Goal: Information Seeking & Learning: Learn about a topic

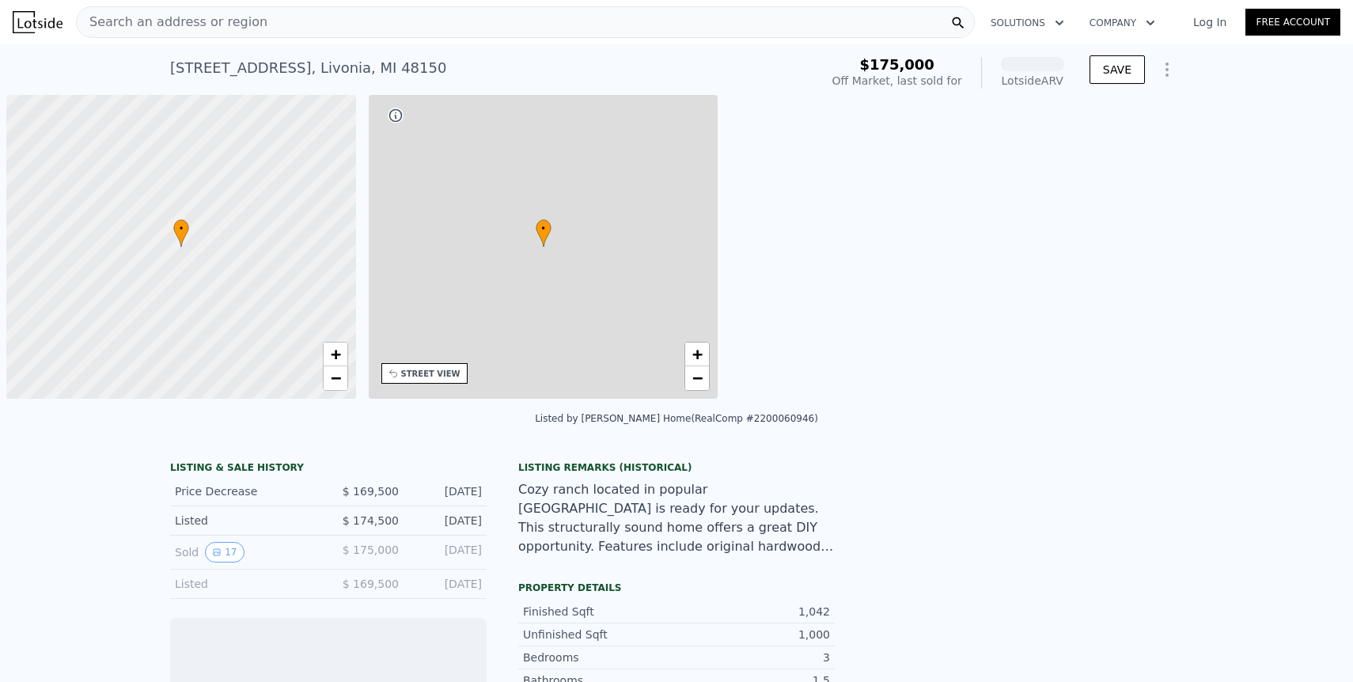
scroll to position [0, 6]
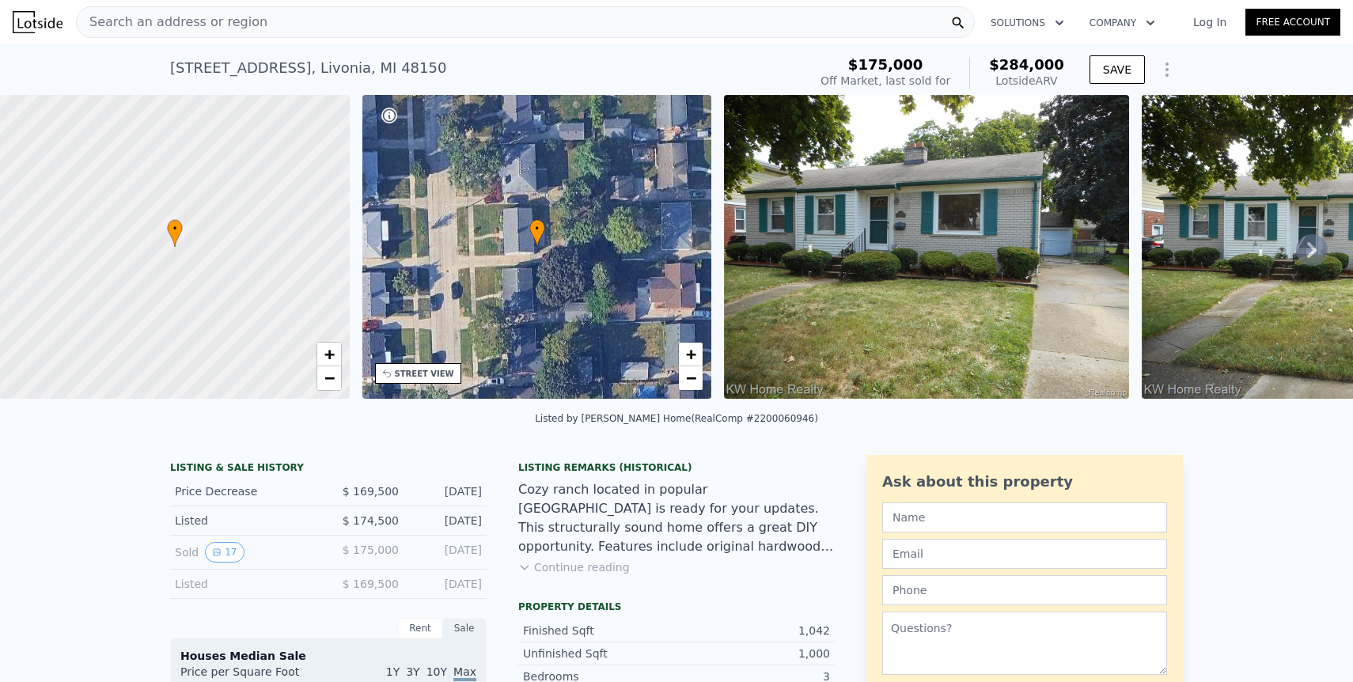
click at [1316, 248] on icon at bounding box center [1311, 250] width 9 height 16
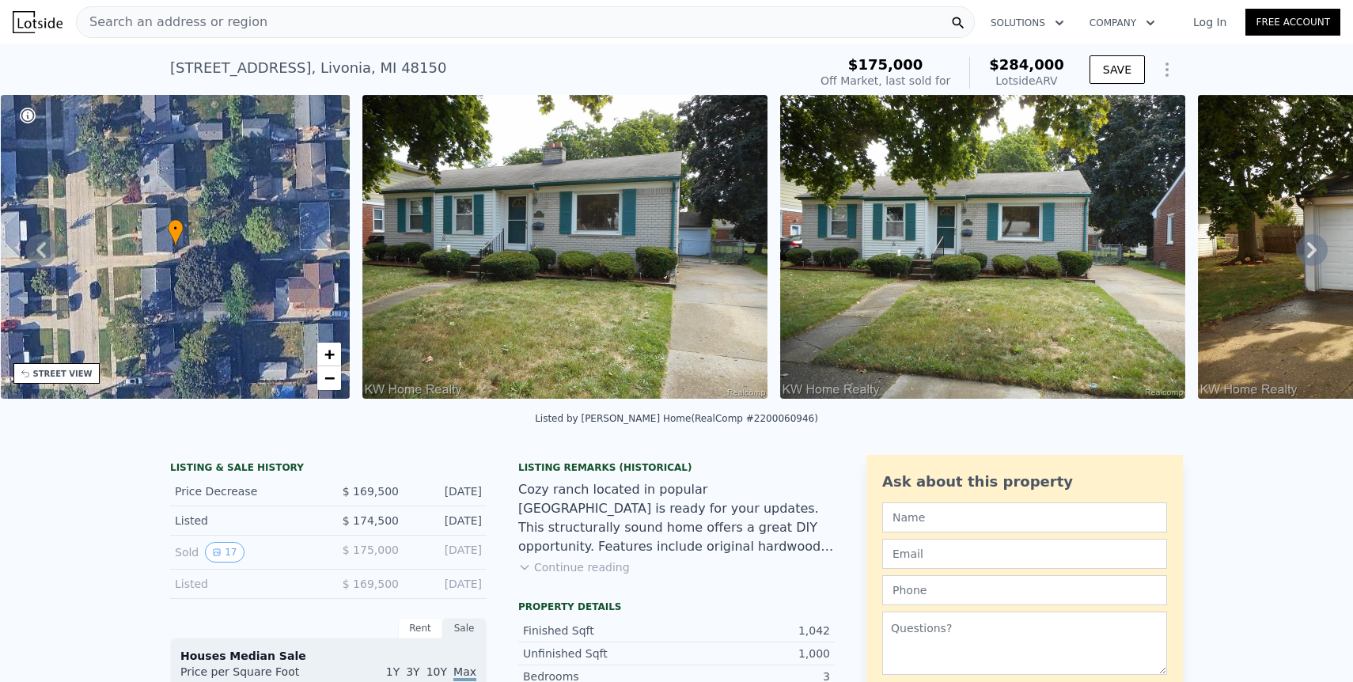
click at [1316, 248] on icon at bounding box center [1311, 250] width 9 height 16
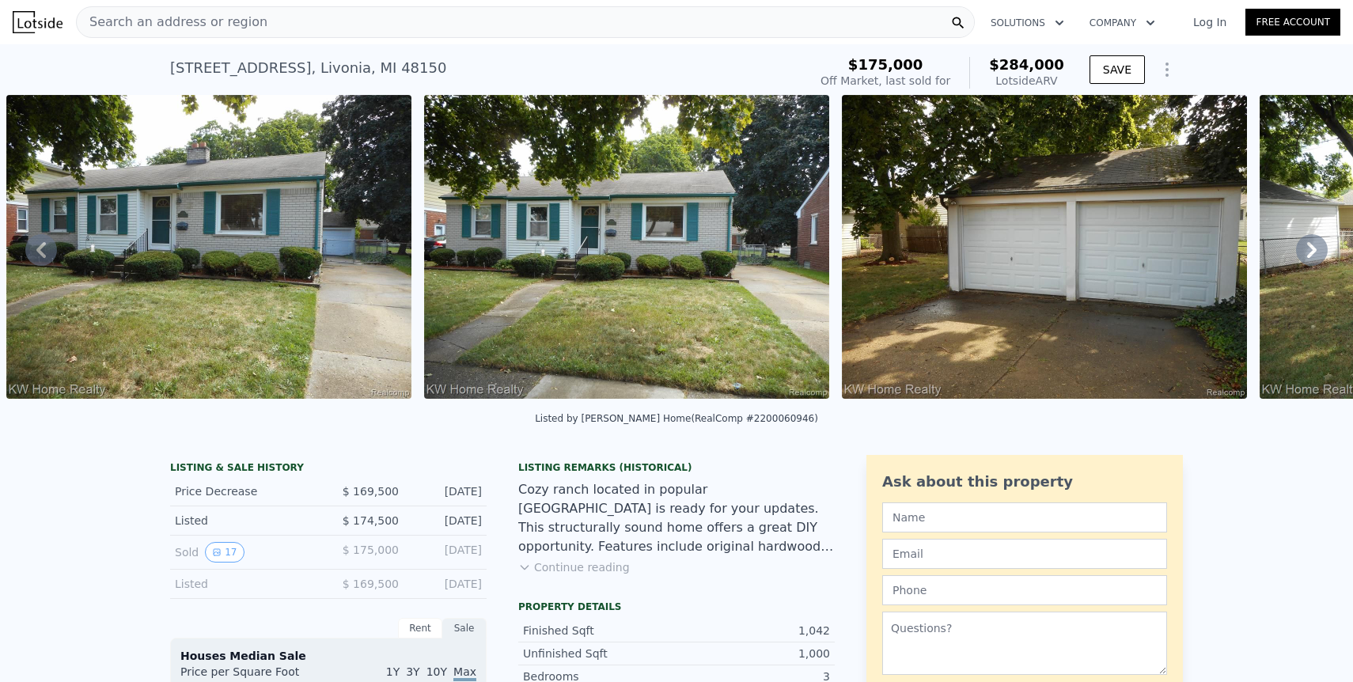
click at [1316, 248] on icon at bounding box center [1311, 250] width 9 height 16
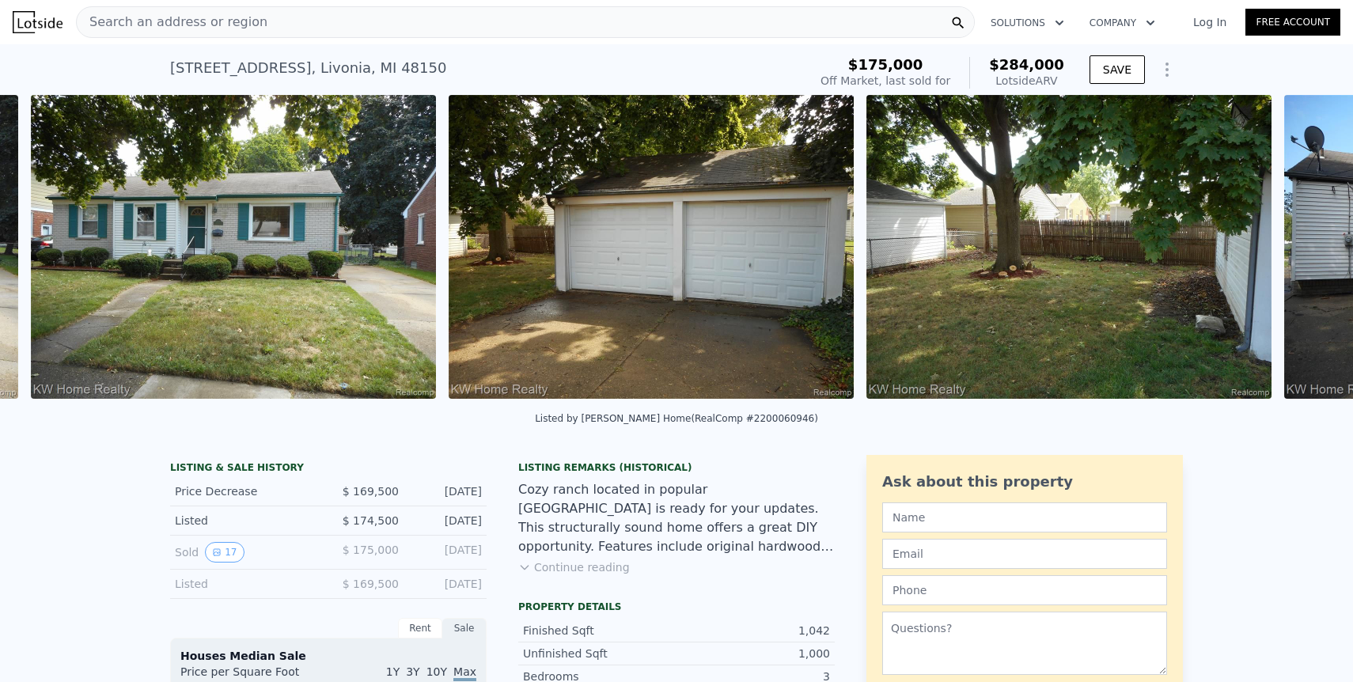
scroll to position [0, 1142]
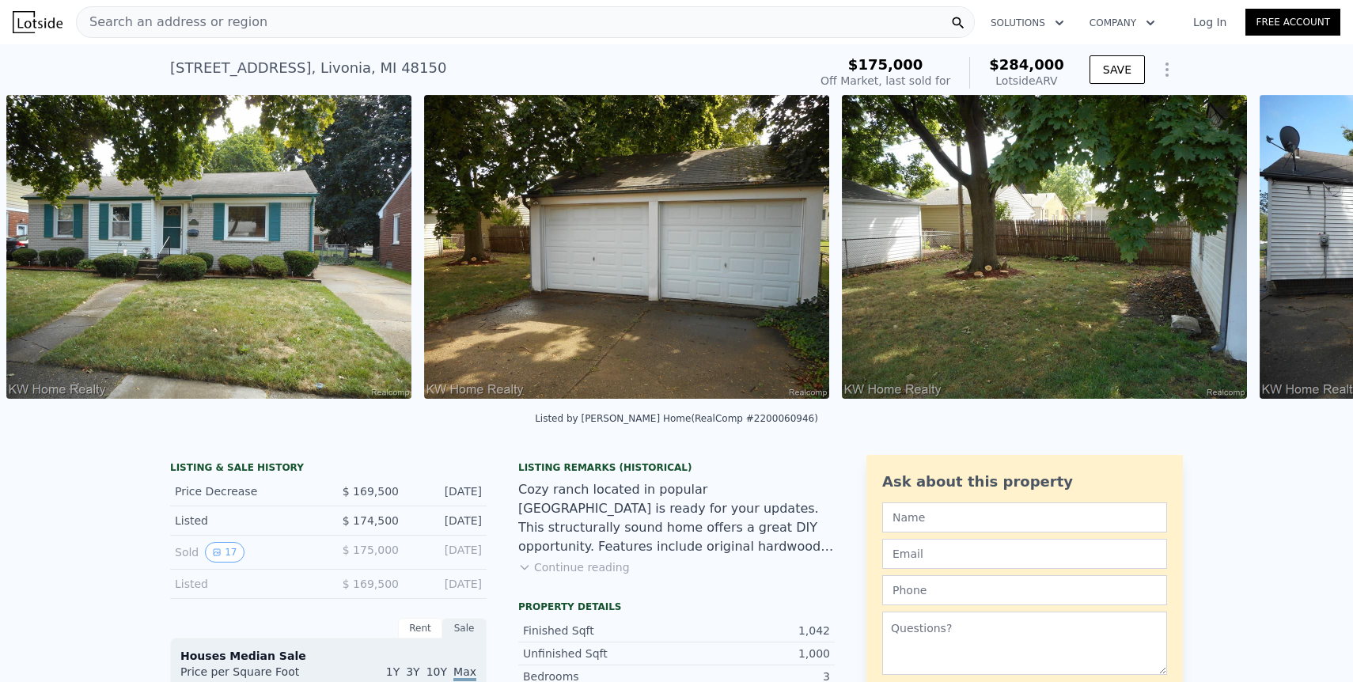
click at [1038, 237] on img at bounding box center [1044, 247] width 405 height 304
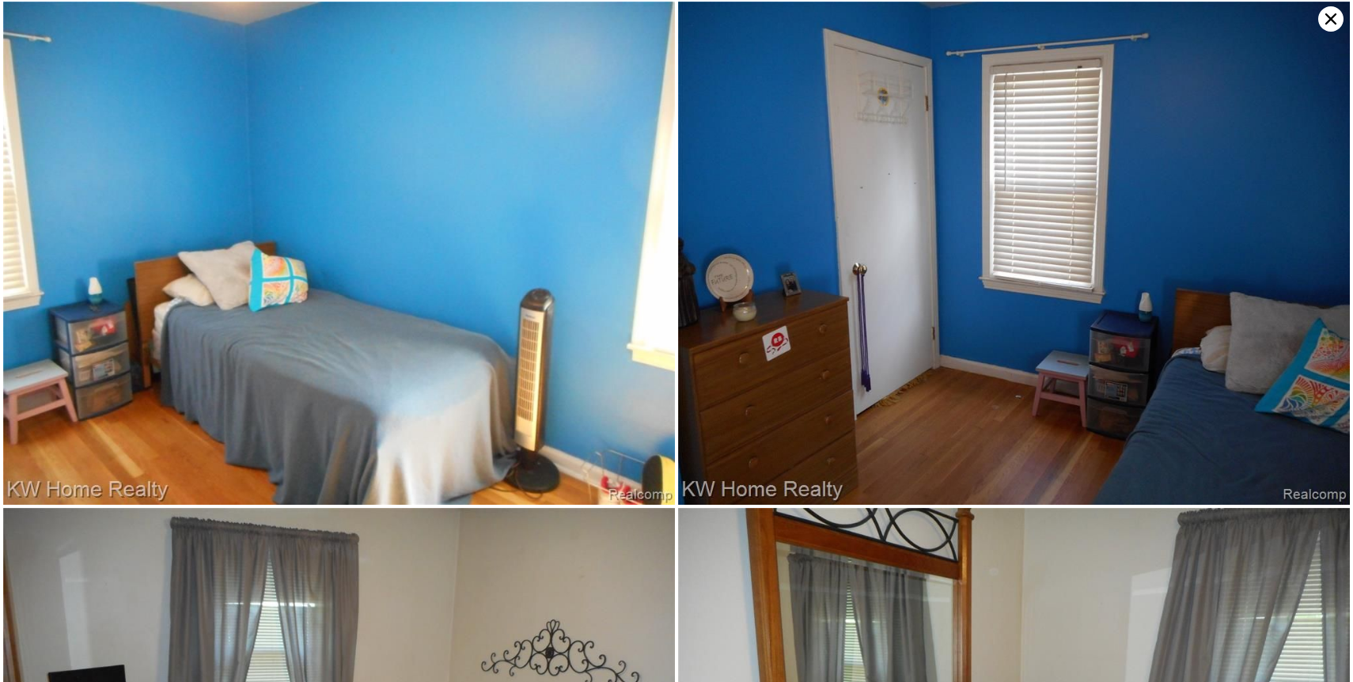
scroll to position [3041, 0]
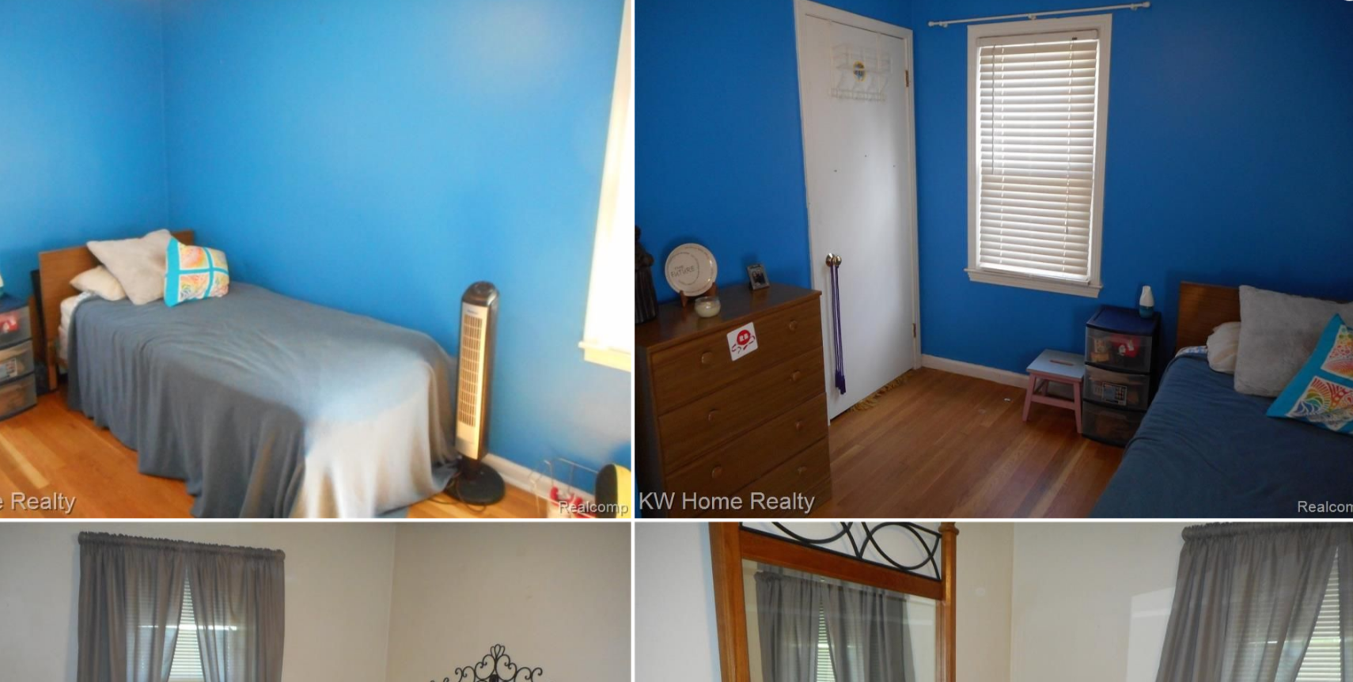
click at [1134, 354] on img at bounding box center [1014, 253] width 672 height 504
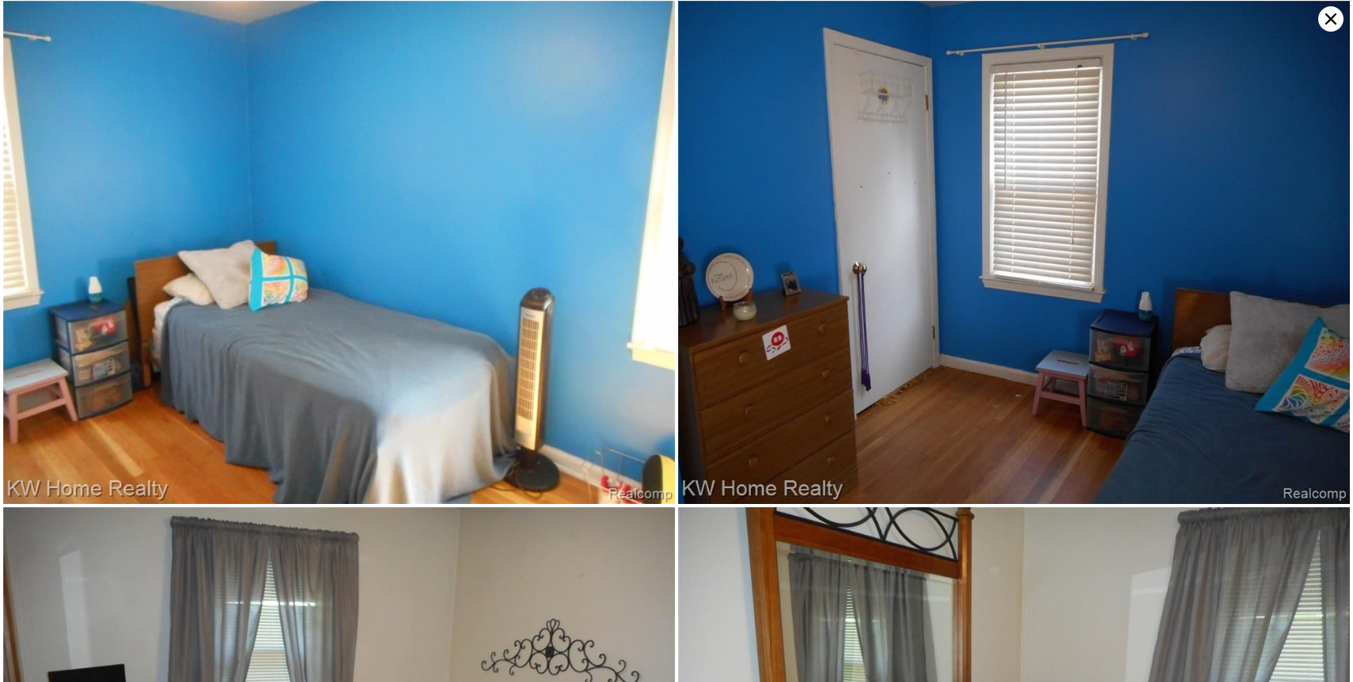
click at [1338, 23] on icon at bounding box center [1330, 18] width 25 height 25
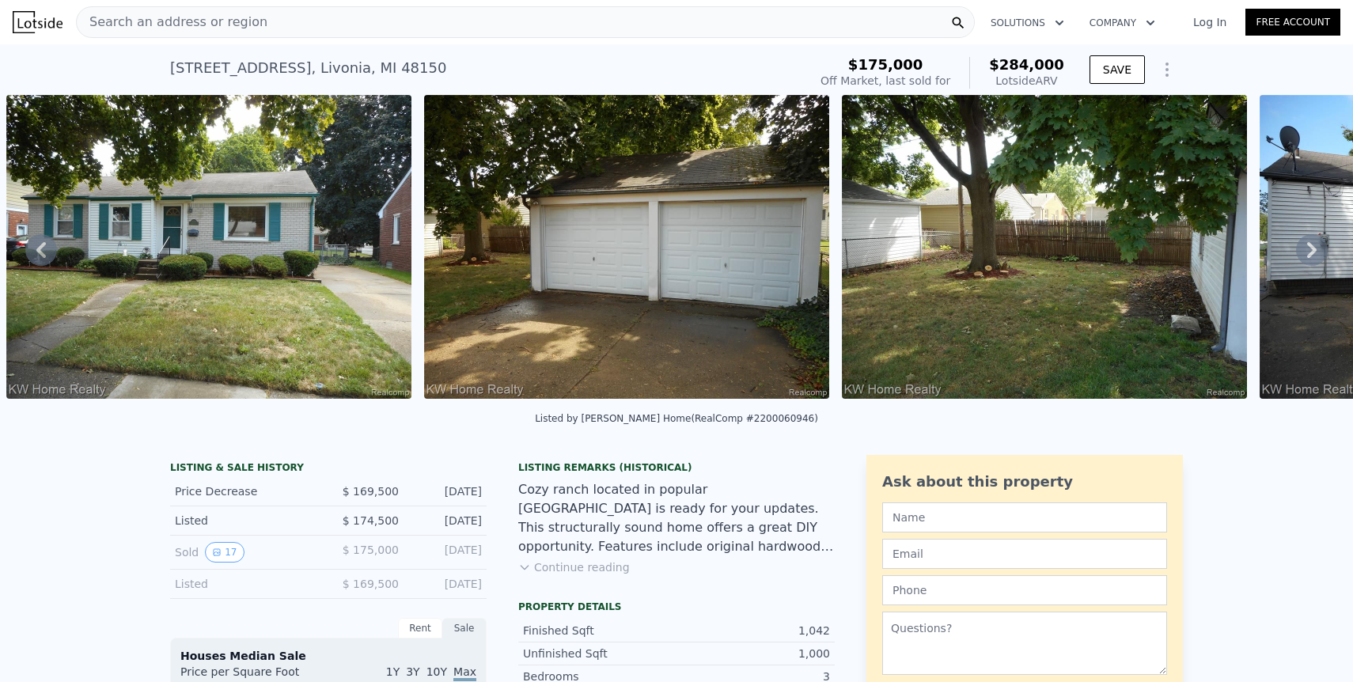
click at [362, 36] on div "Search an address or region" at bounding box center [525, 22] width 899 height 32
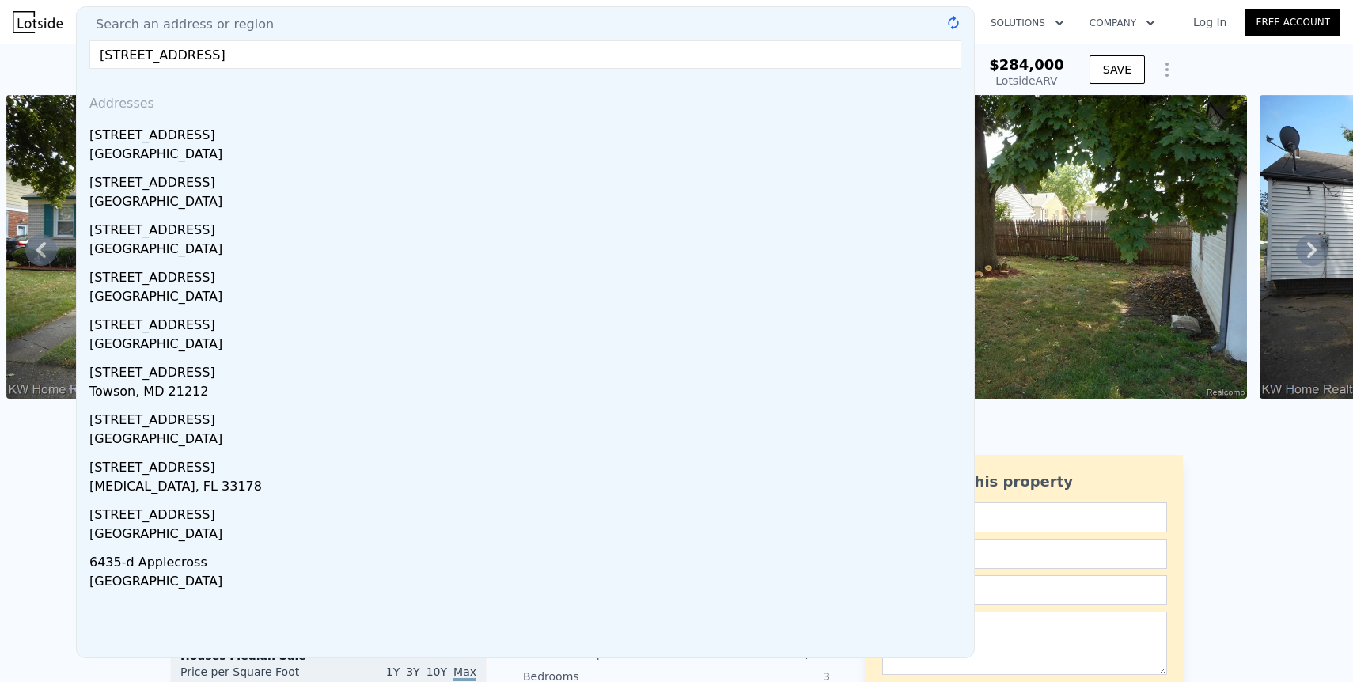
type input "[STREET_ADDRESS]"
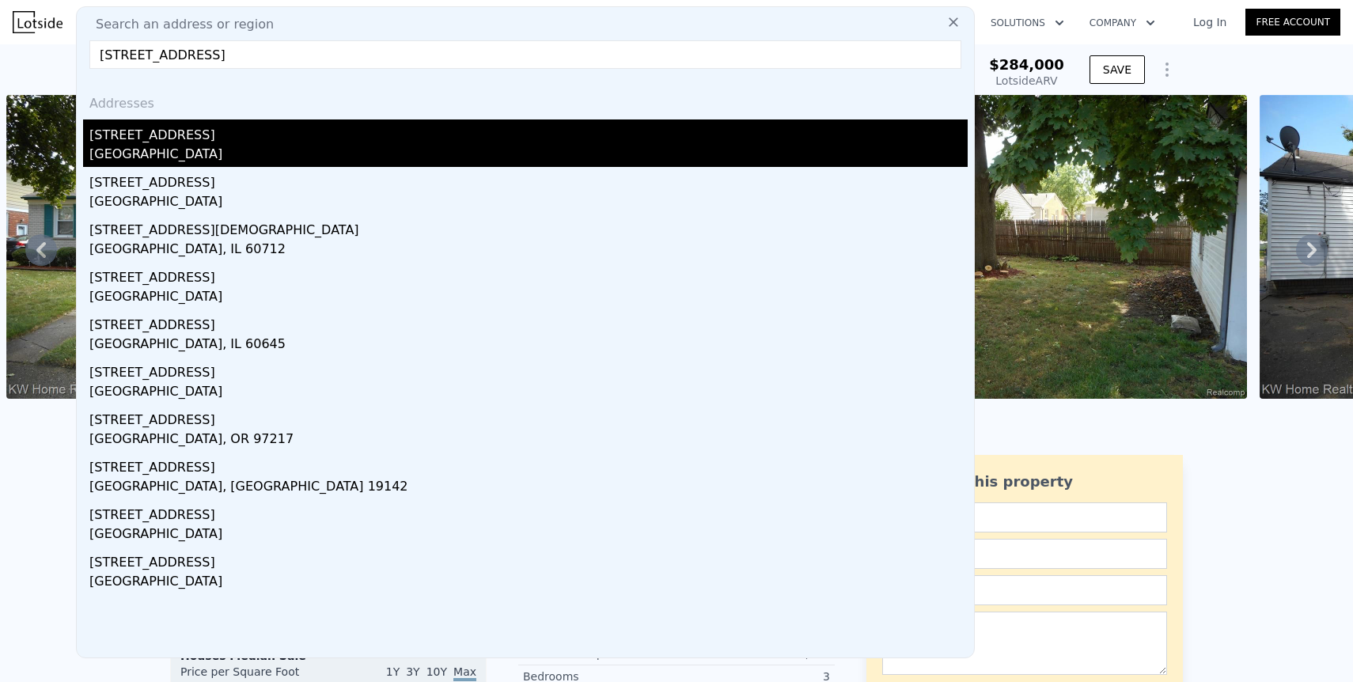
click at [191, 133] on div "[STREET_ADDRESS]" at bounding box center [528, 131] width 878 height 25
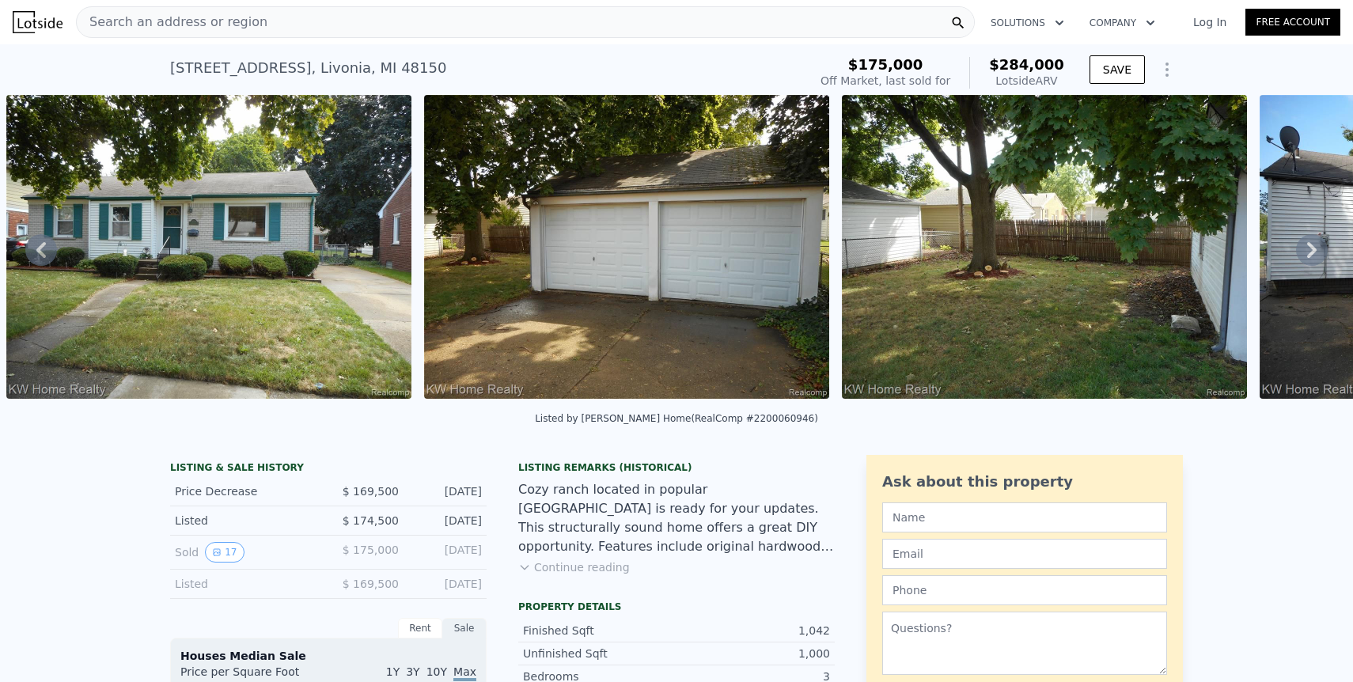
scroll to position [0, 1086]
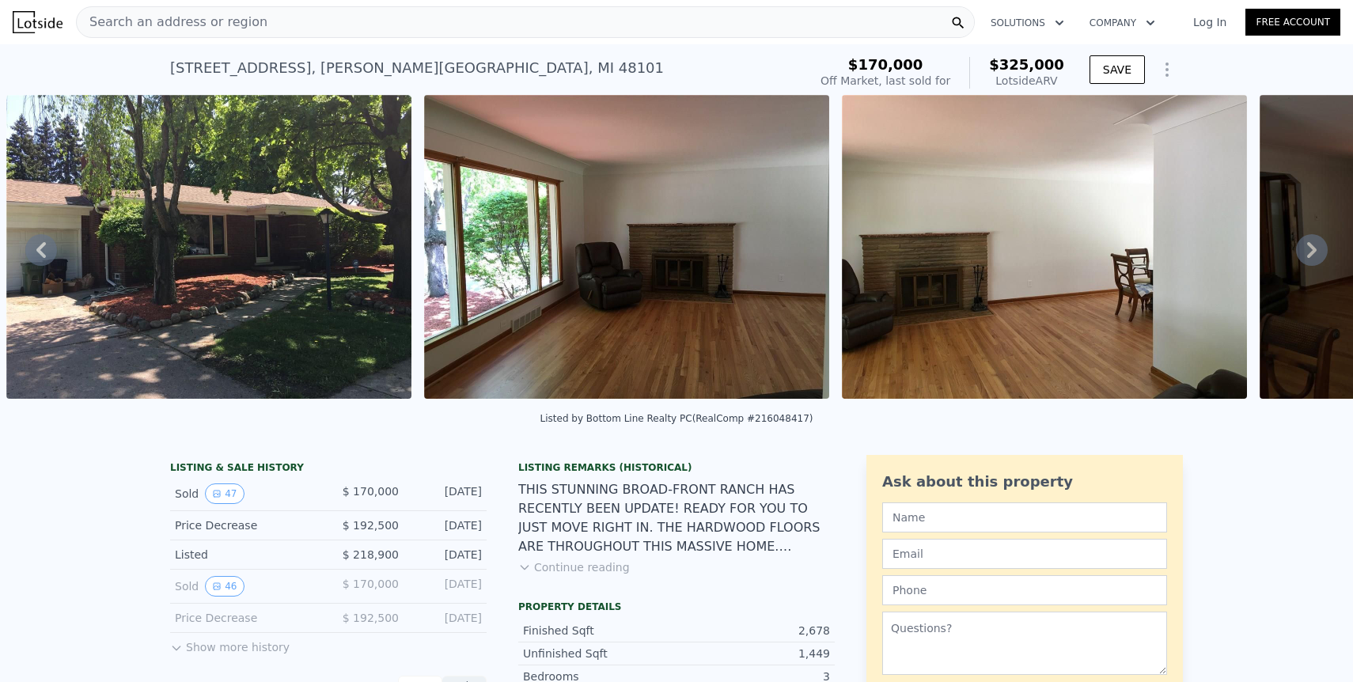
click at [251, 273] on img at bounding box center [208, 247] width 405 height 304
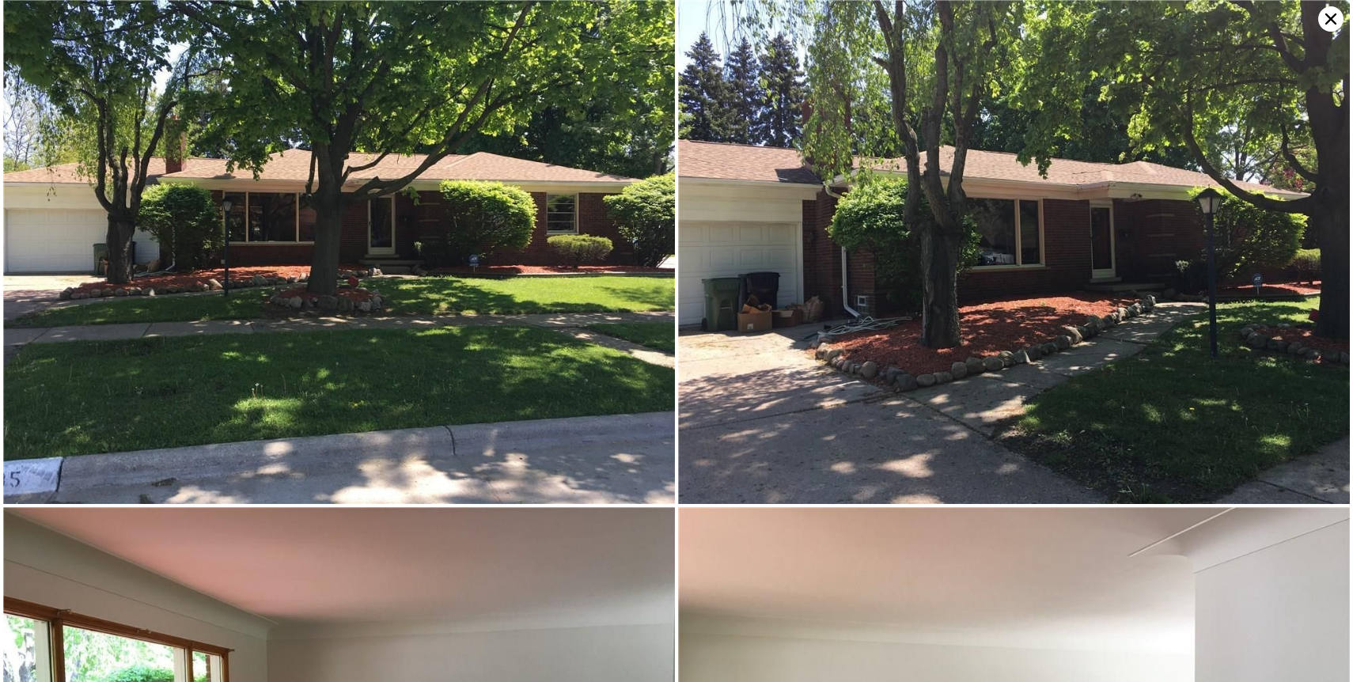
click at [850, 259] on img at bounding box center [1014, 252] width 672 height 504
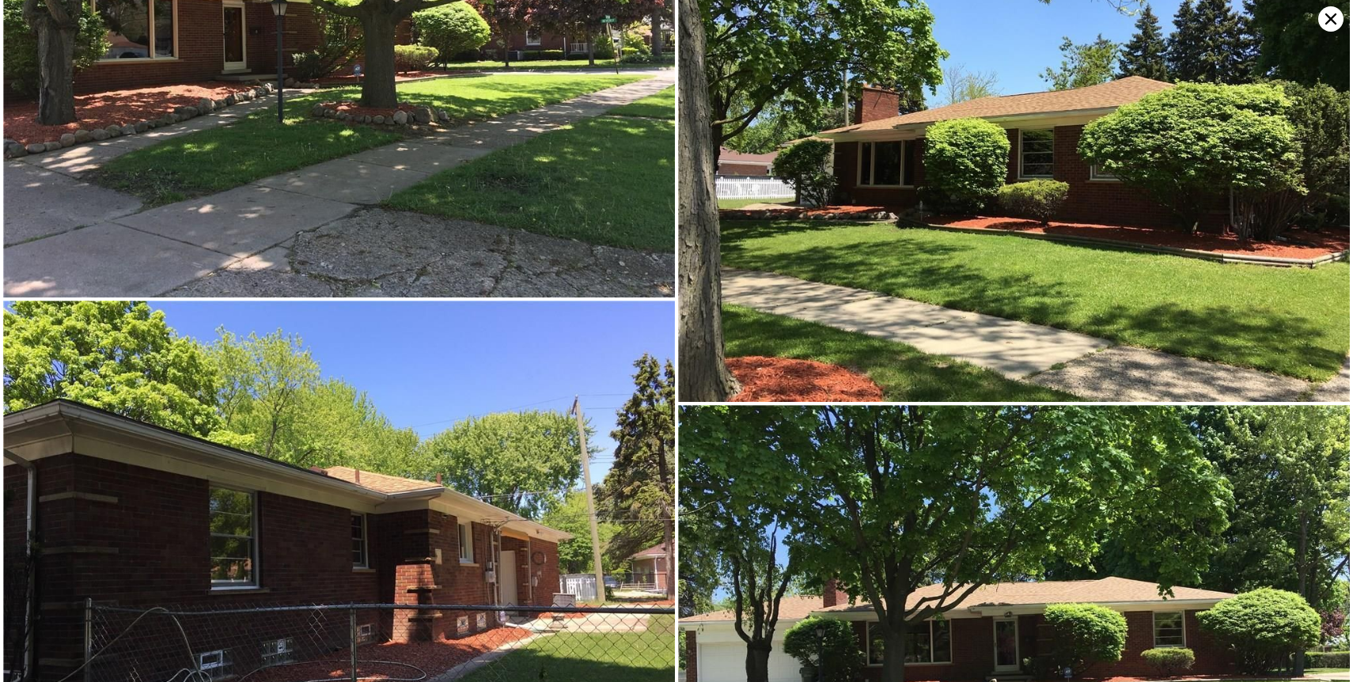
scroll to position [11804, 0]
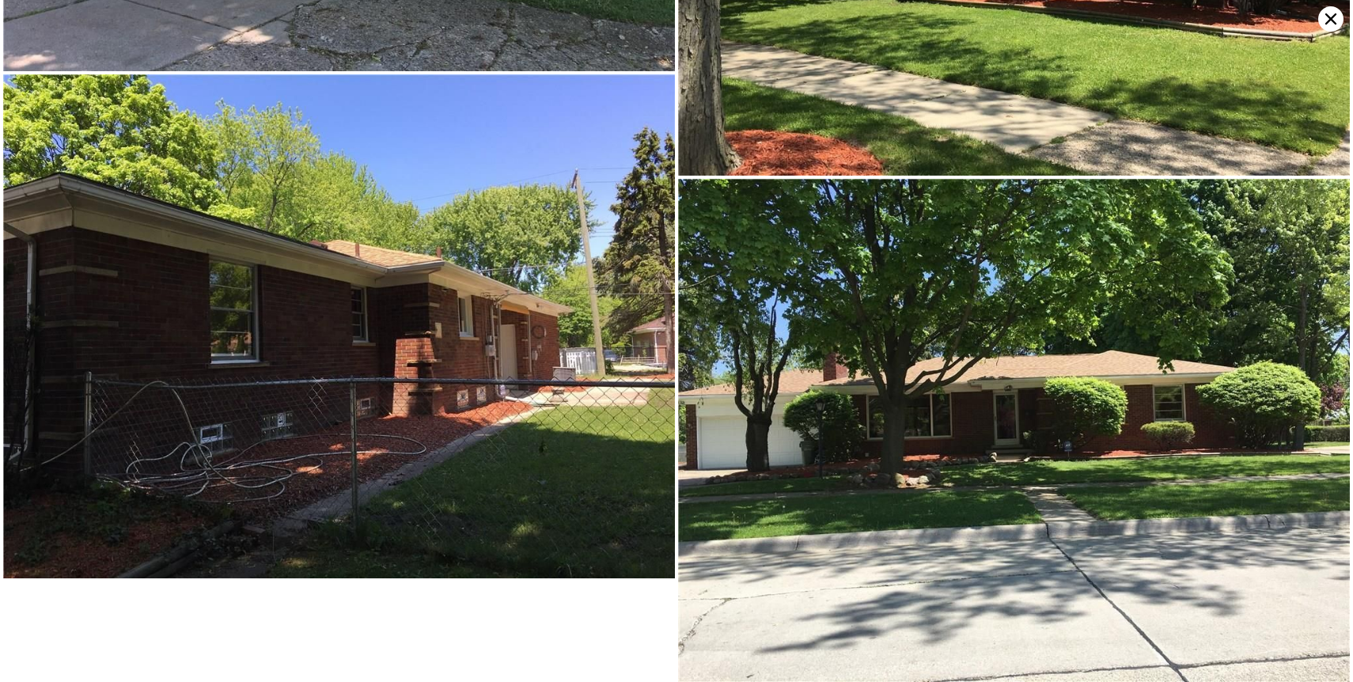
click at [1329, 6] on icon at bounding box center [1330, 18] width 25 height 25
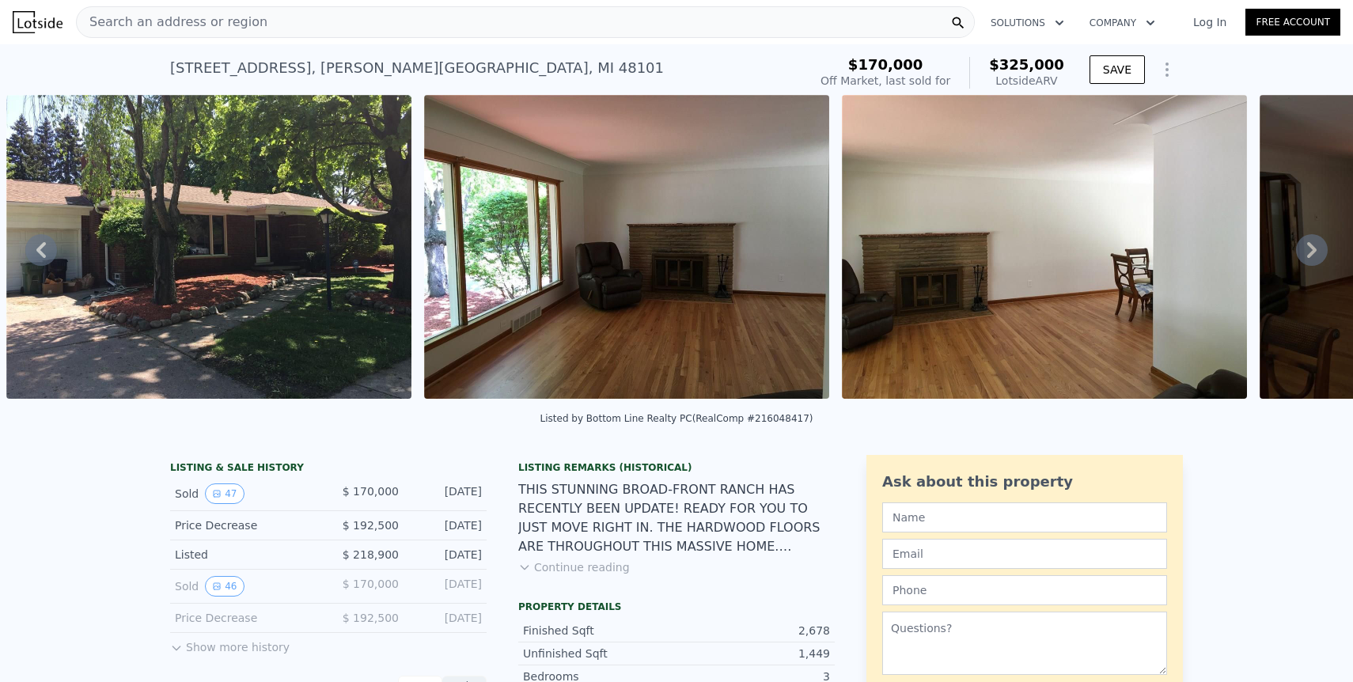
click at [484, 24] on div "Search an address or region" at bounding box center [525, 22] width 899 height 32
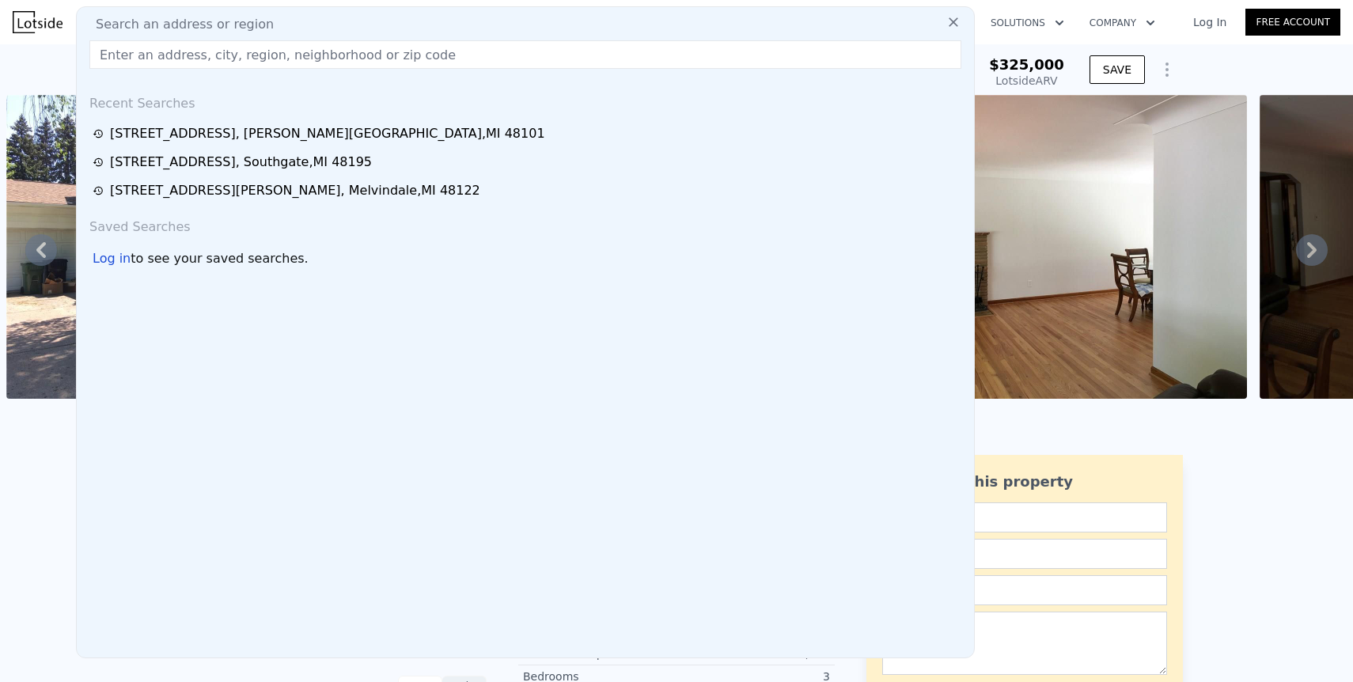
click at [484, 24] on div "Search an address or region" at bounding box center [525, 24] width 884 height 19
click at [388, 44] on input "text" at bounding box center [525, 54] width 872 height 28
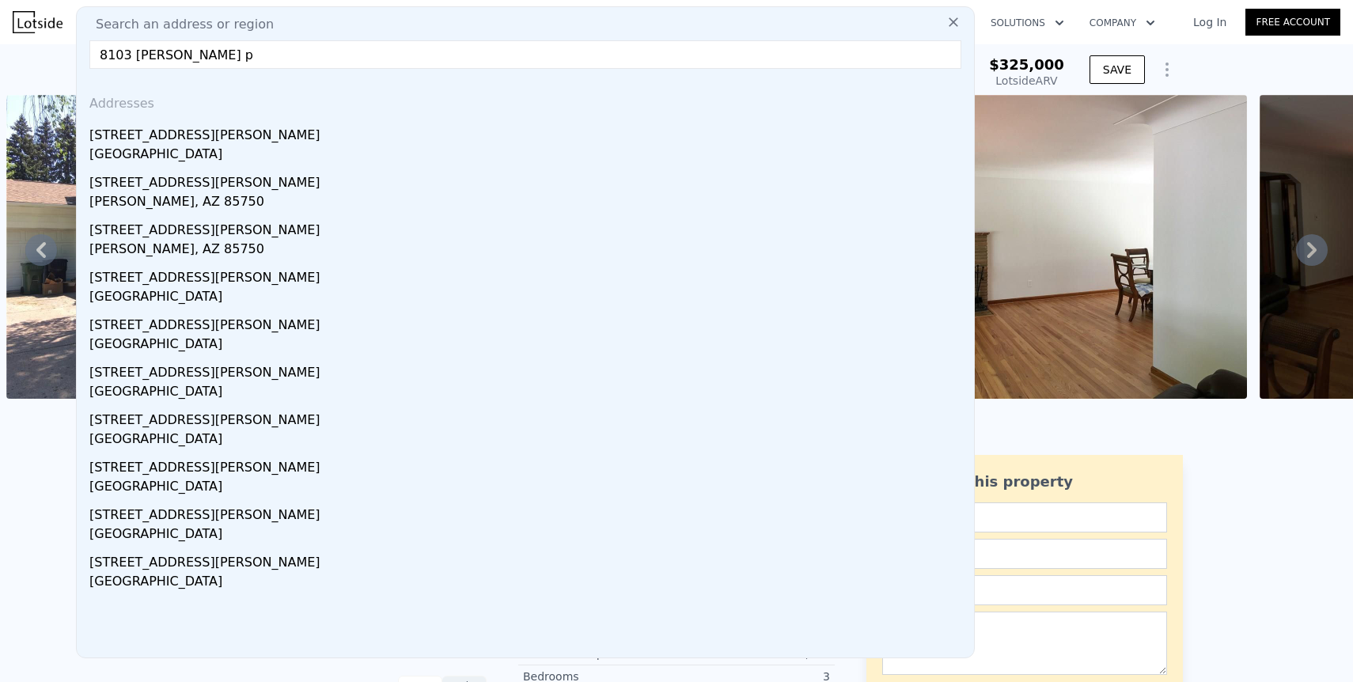
type input "8103 [PERSON_NAME] pa"
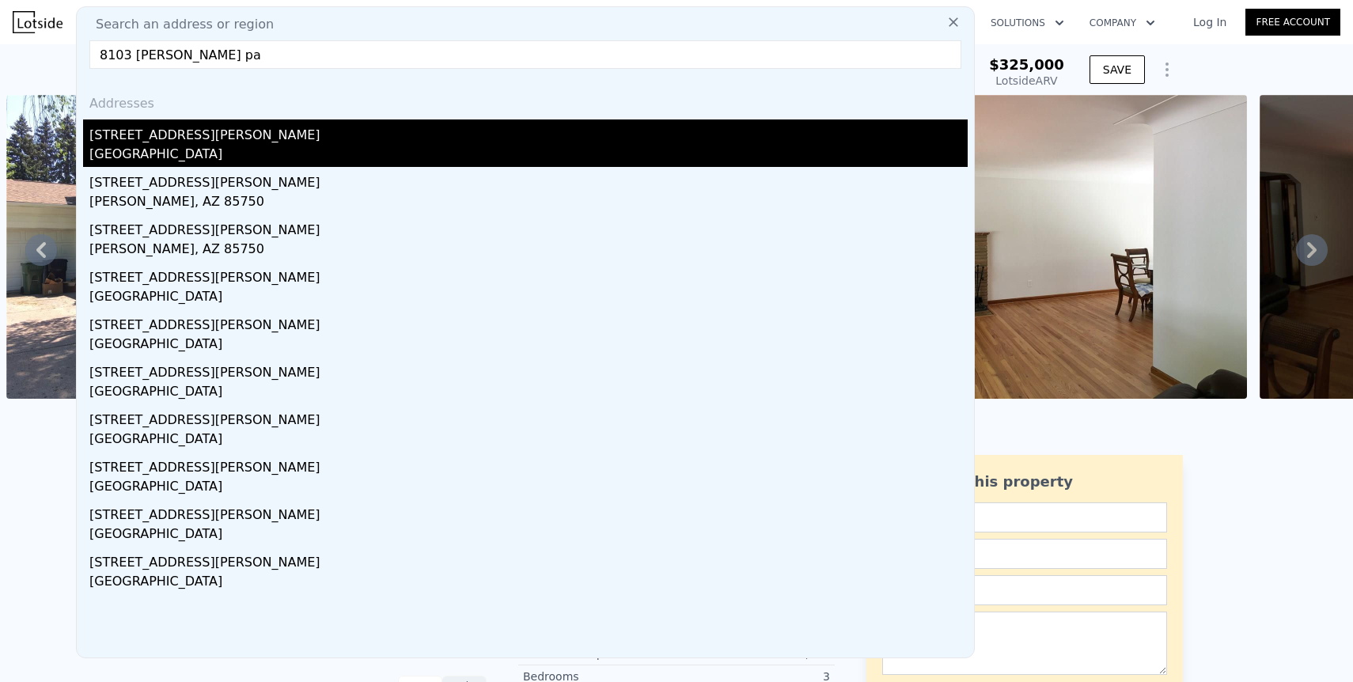
click at [130, 143] on div "[STREET_ADDRESS][PERSON_NAME]" at bounding box center [528, 131] width 878 height 25
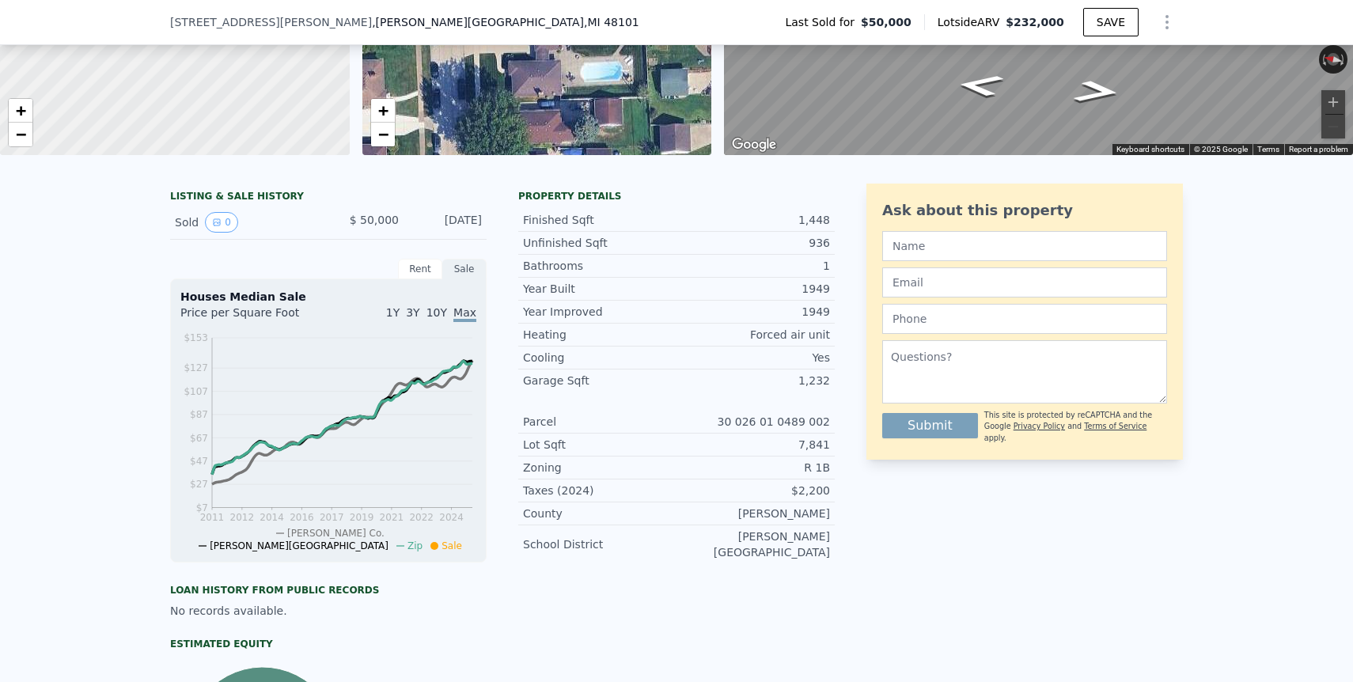
scroll to position [237, 0]
click at [417, 263] on div "Rent" at bounding box center [420, 269] width 44 height 21
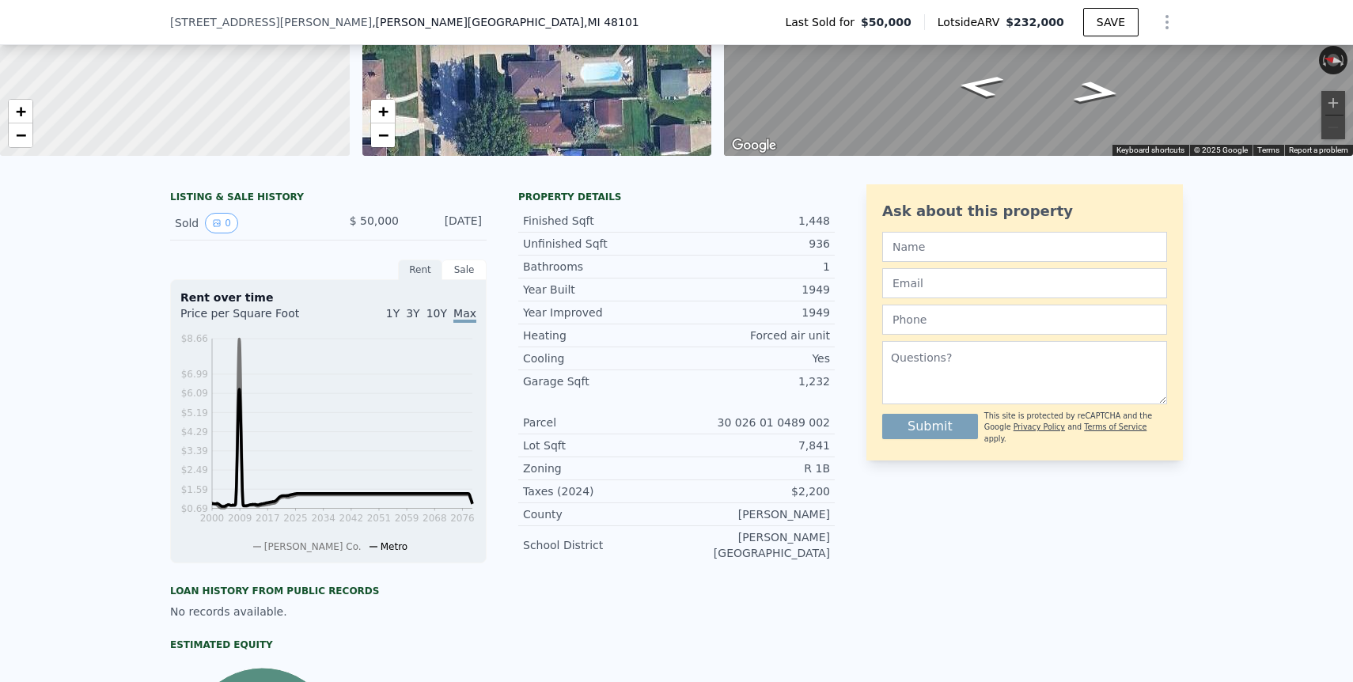
click at [464, 268] on div "Sale" at bounding box center [464, 269] width 44 height 21
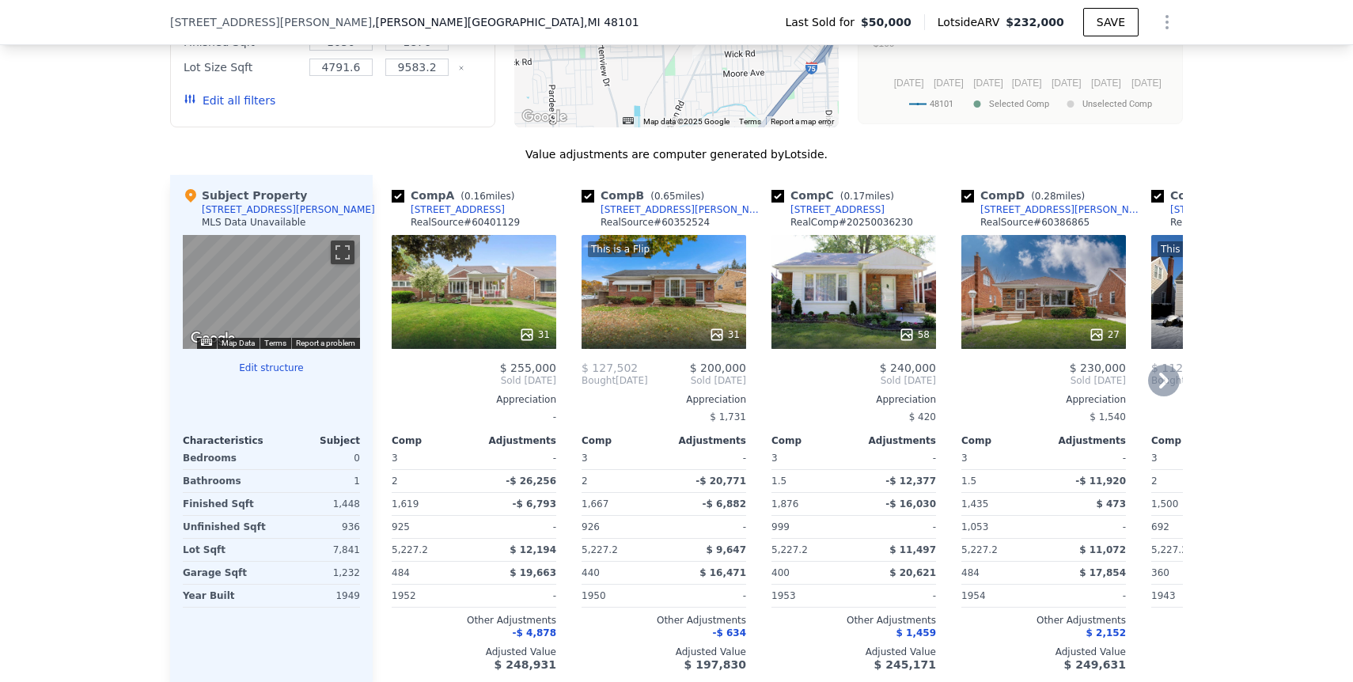
scroll to position [1411, 0]
click at [623, 277] on div "This is a Flip 31" at bounding box center [663, 293] width 165 height 114
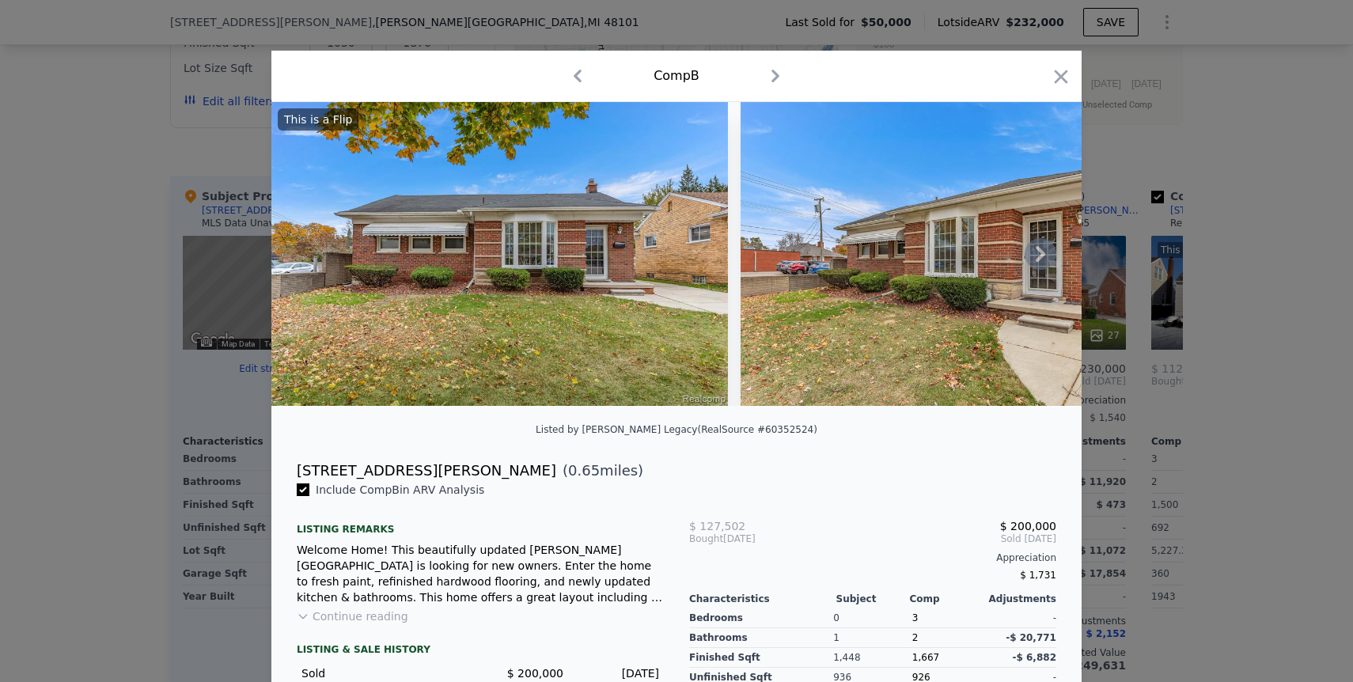
click at [1034, 259] on icon at bounding box center [1040, 254] width 32 height 32
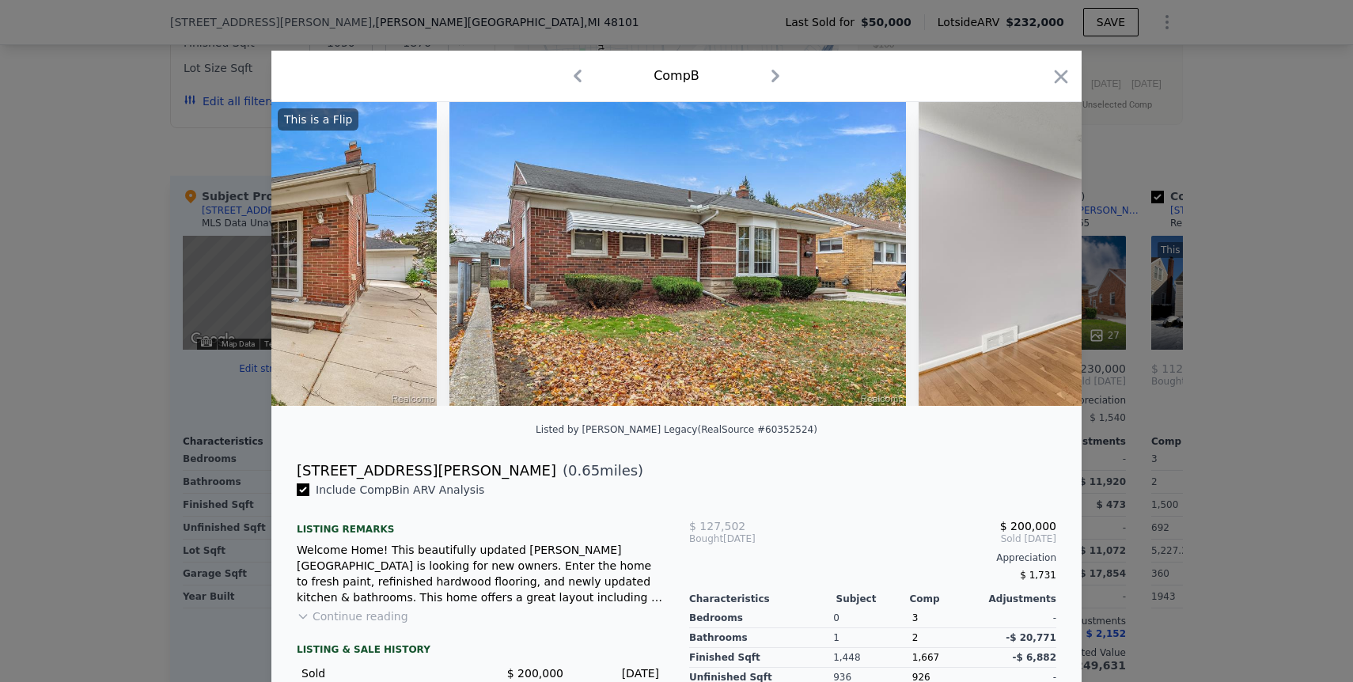
click at [1034, 259] on img at bounding box center [1146, 254] width 456 height 304
click at [1034, 259] on icon at bounding box center [1040, 254] width 32 height 32
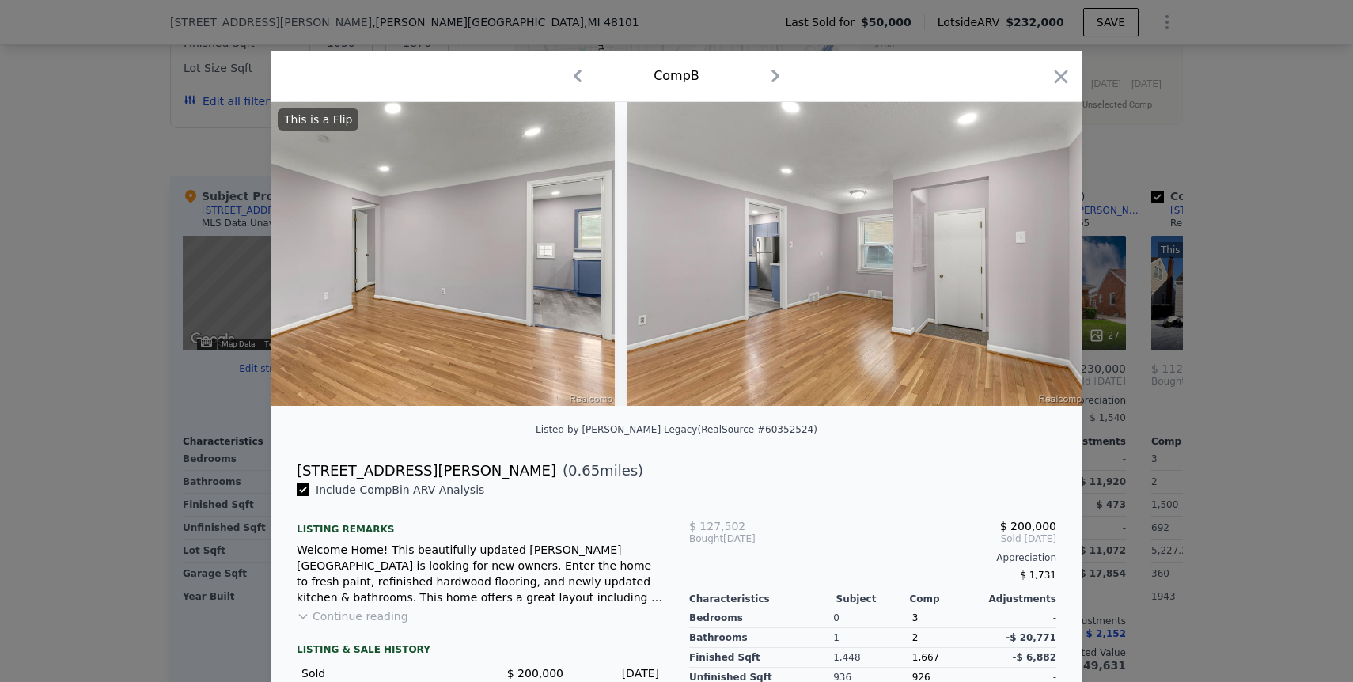
click at [1034, 259] on img at bounding box center [855, 254] width 456 height 304
click at [1034, 259] on icon at bounding box center [1040, 254] width 32 height 32
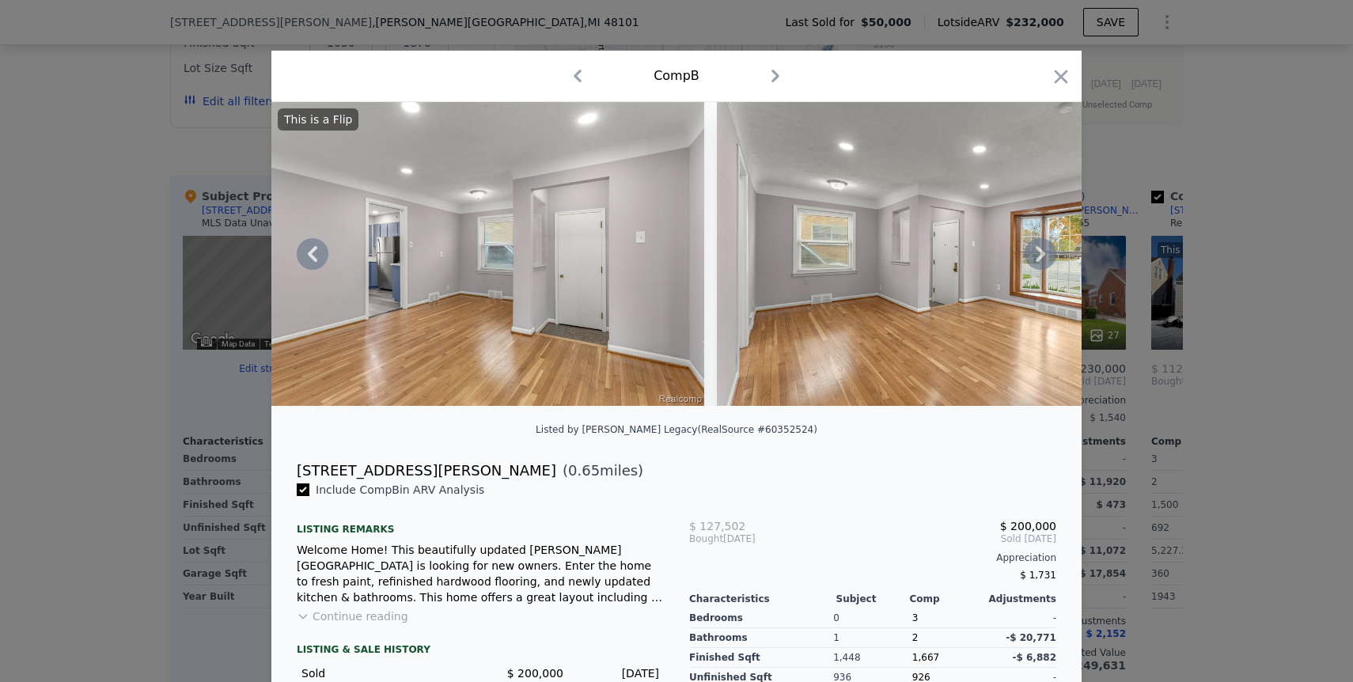
click at [1046, 253] on icon at bounding box center [1040, 254] width 32 height 32
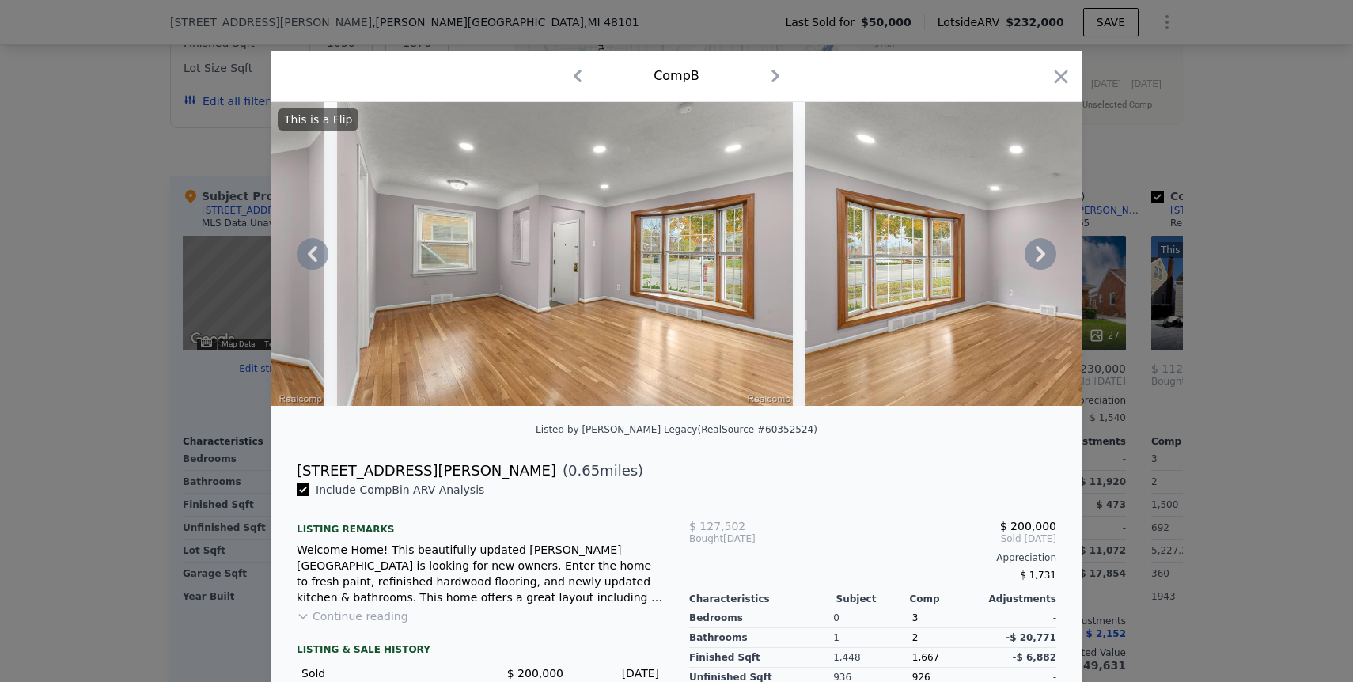
click at [1046, 253] on icon at bounding box center [1040, 254] width 32 height 32
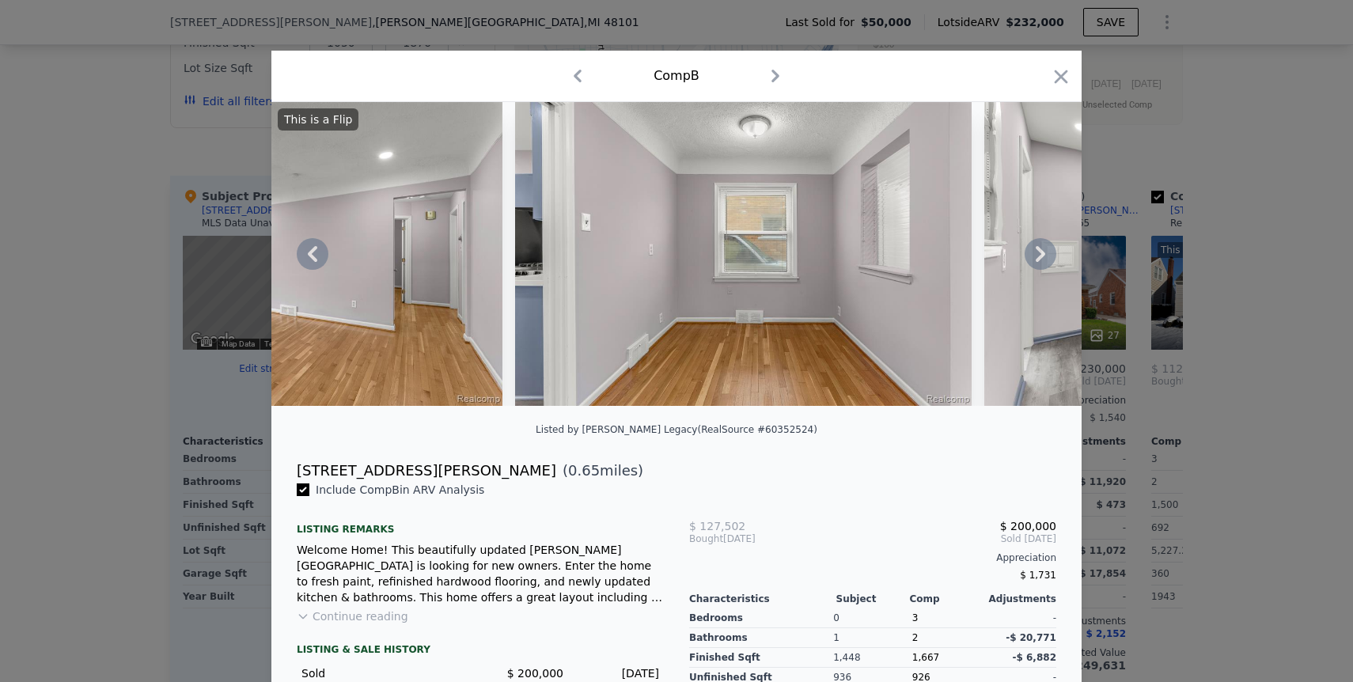
click at [1046, 253] on icon at bounding box center [1040, 254] width 32 height 32
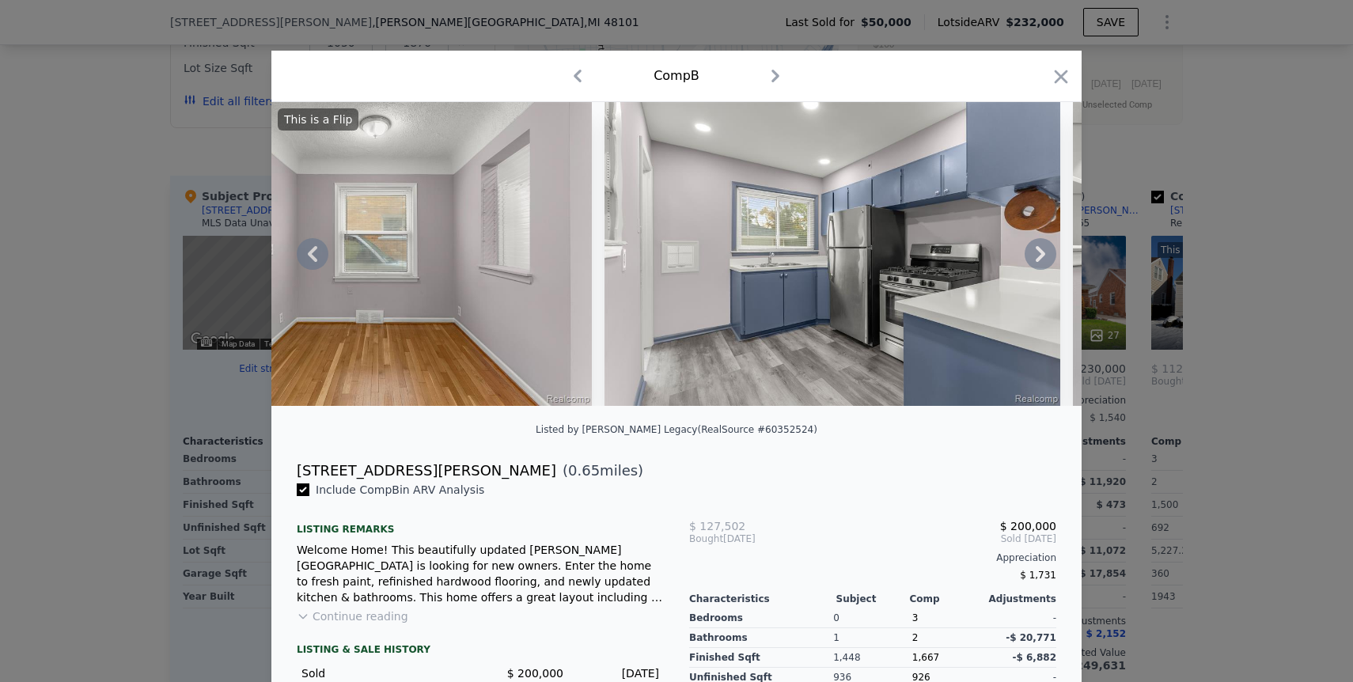
click at [1046, 253] on icon at bounding box center [1040, 254] width 32 height 32
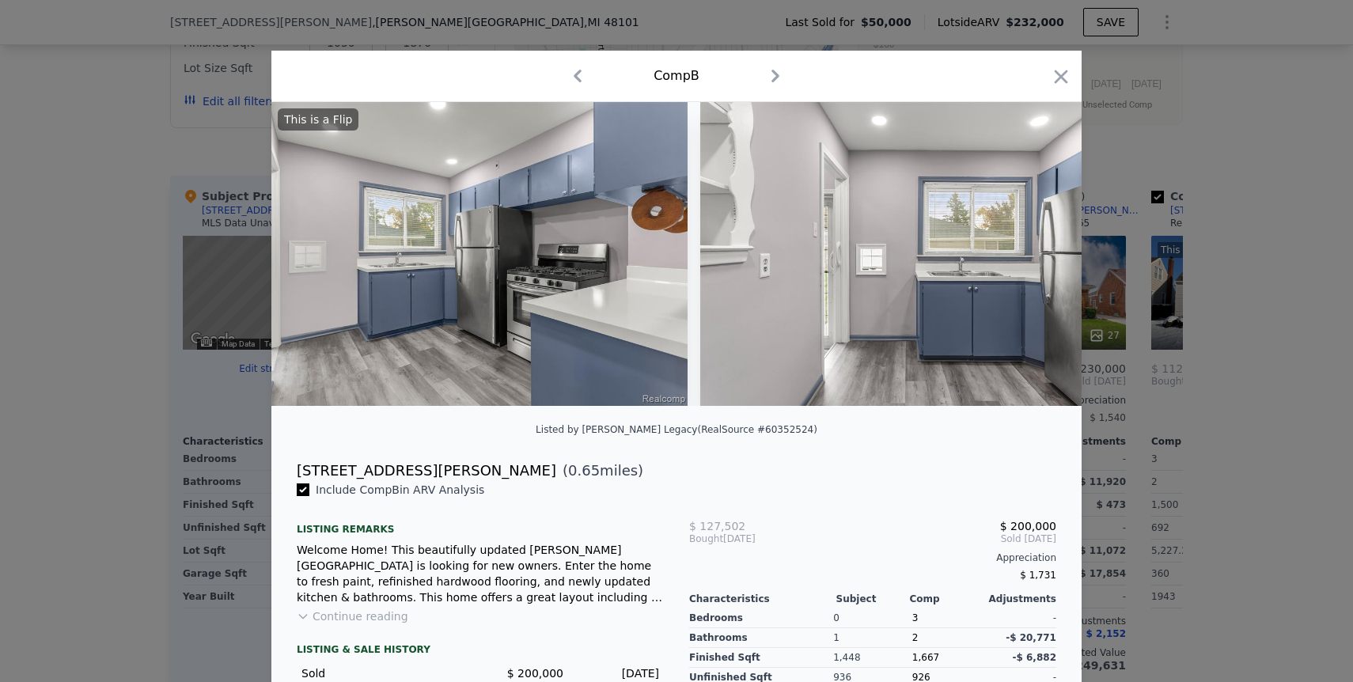
scroll to position [0, 3797]
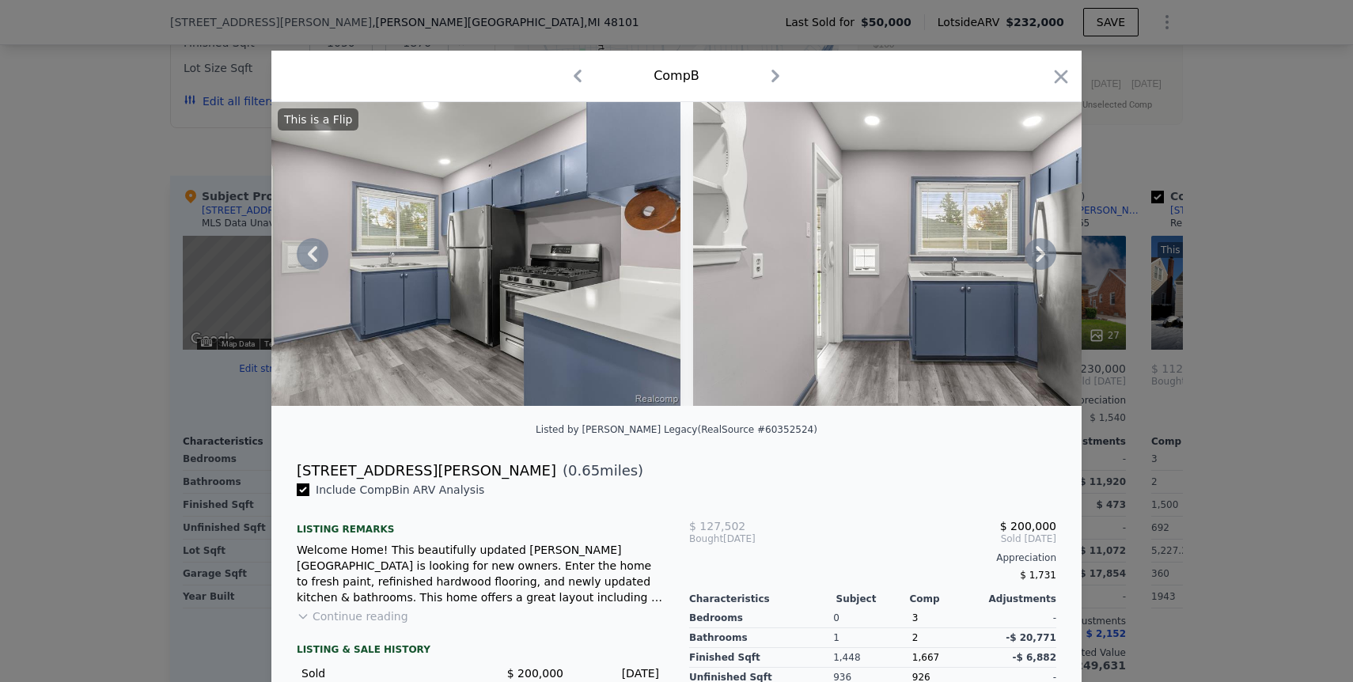
click at [1046, 253] on icon at bounding box center [1040, 254] width 32 height 32
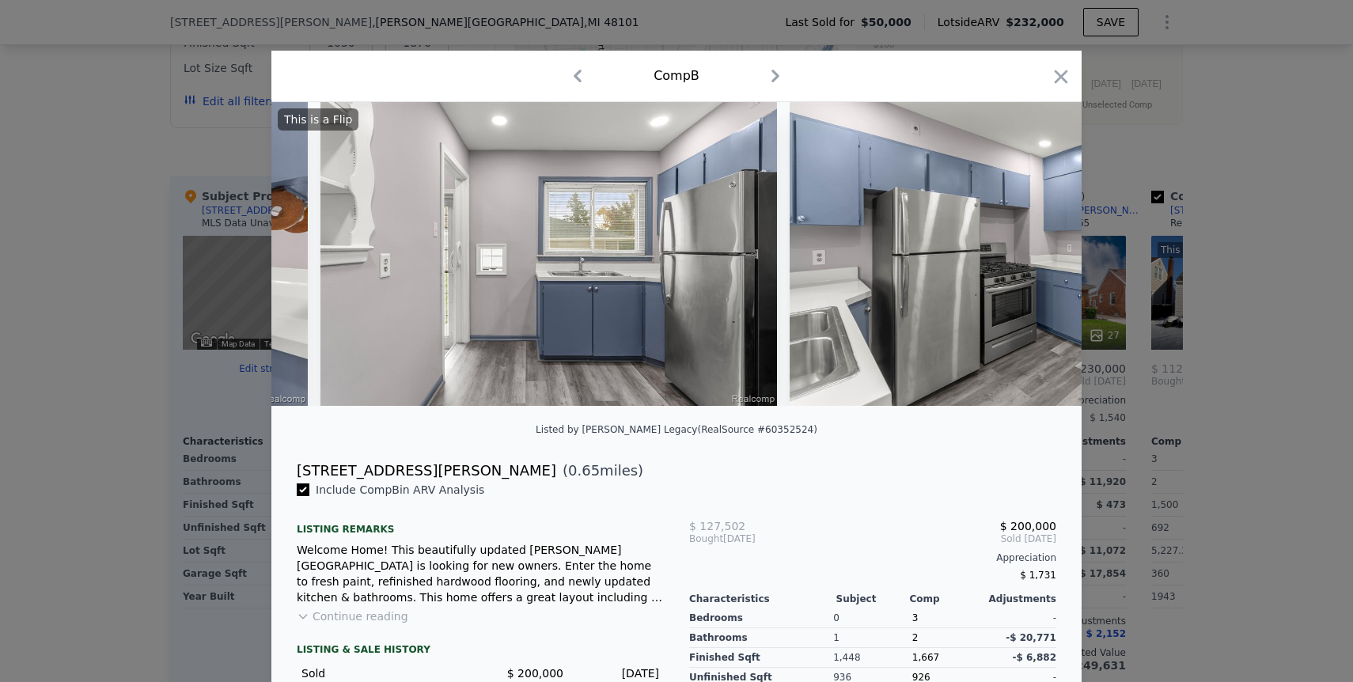
scroll to position [0, 4177]
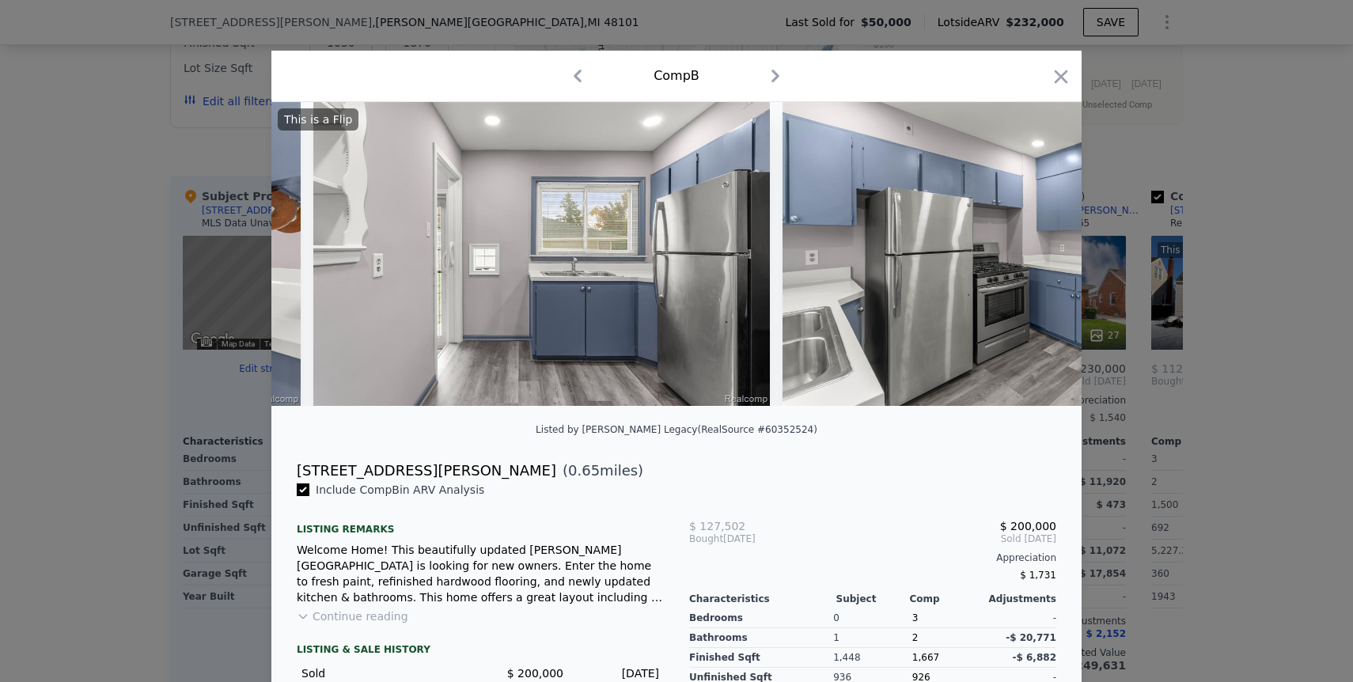
click at [1046, 253] on img at bounding box center [1010, 254] width 456 height 304
